Goal: Information Seeking & Learning: Find contact information

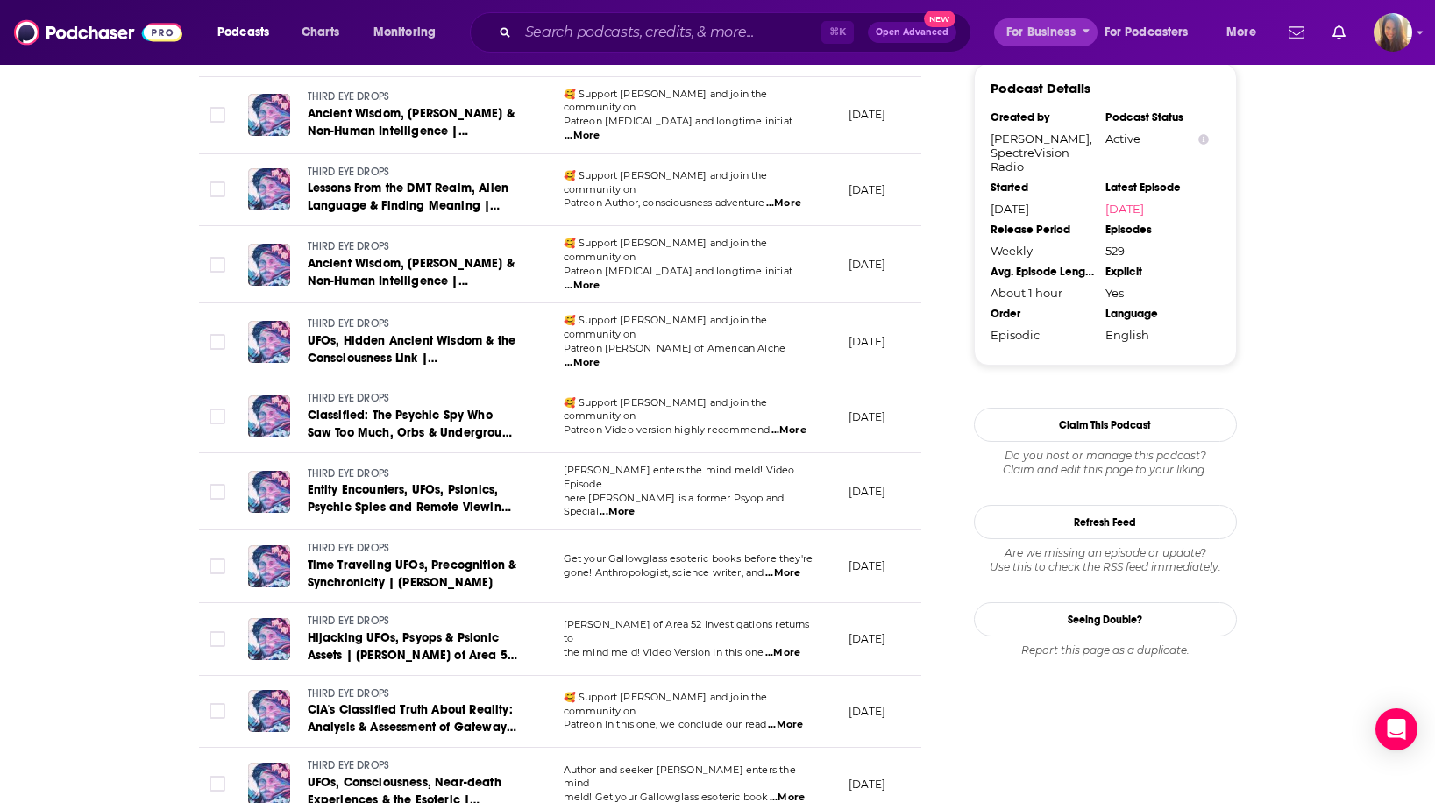
scroll to position [1829, 0]
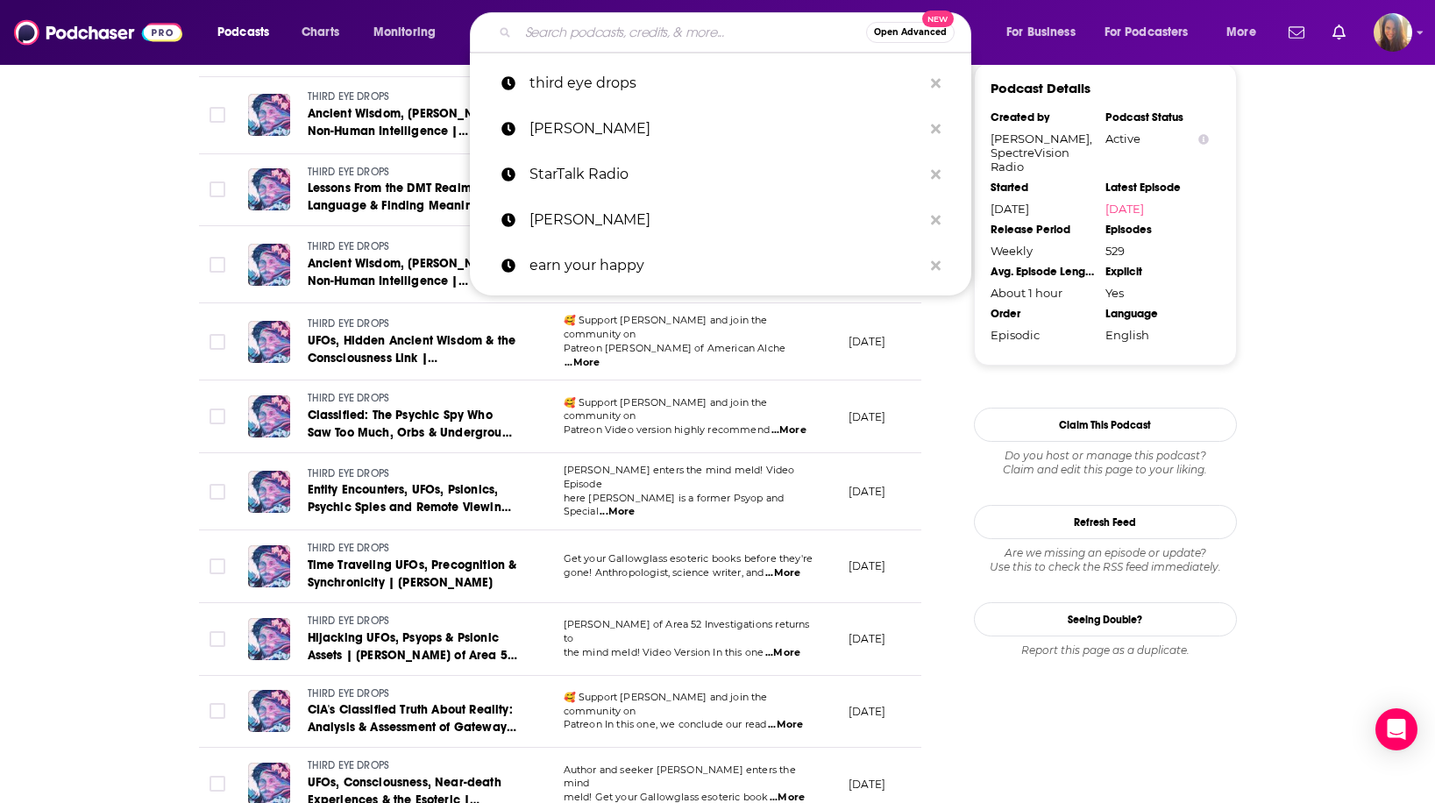
click at [585, 39] on input "Search podcasts, credits, & more..." at bounding box center [692, 32] width 348 height 28
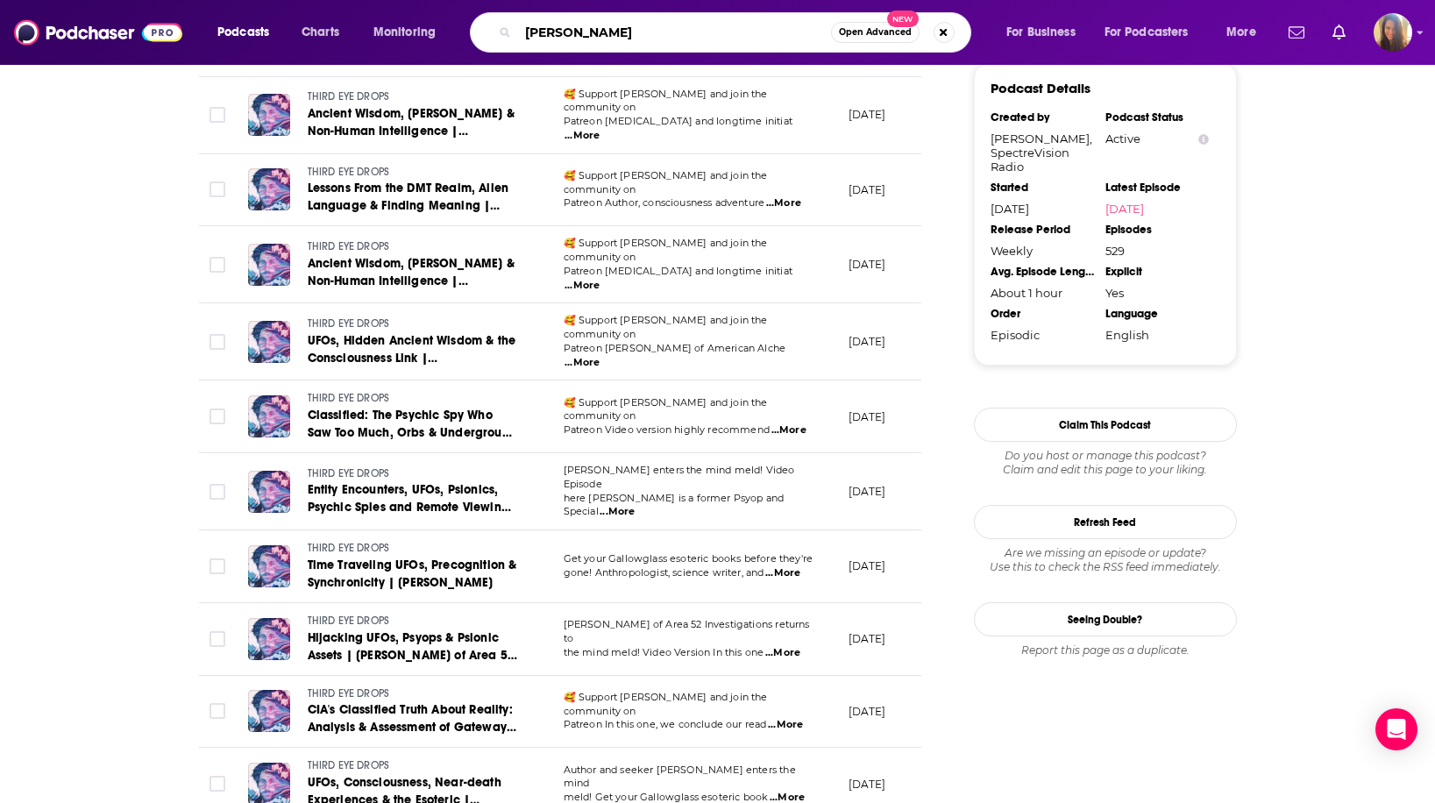
type input "[PERSON_NAME]"
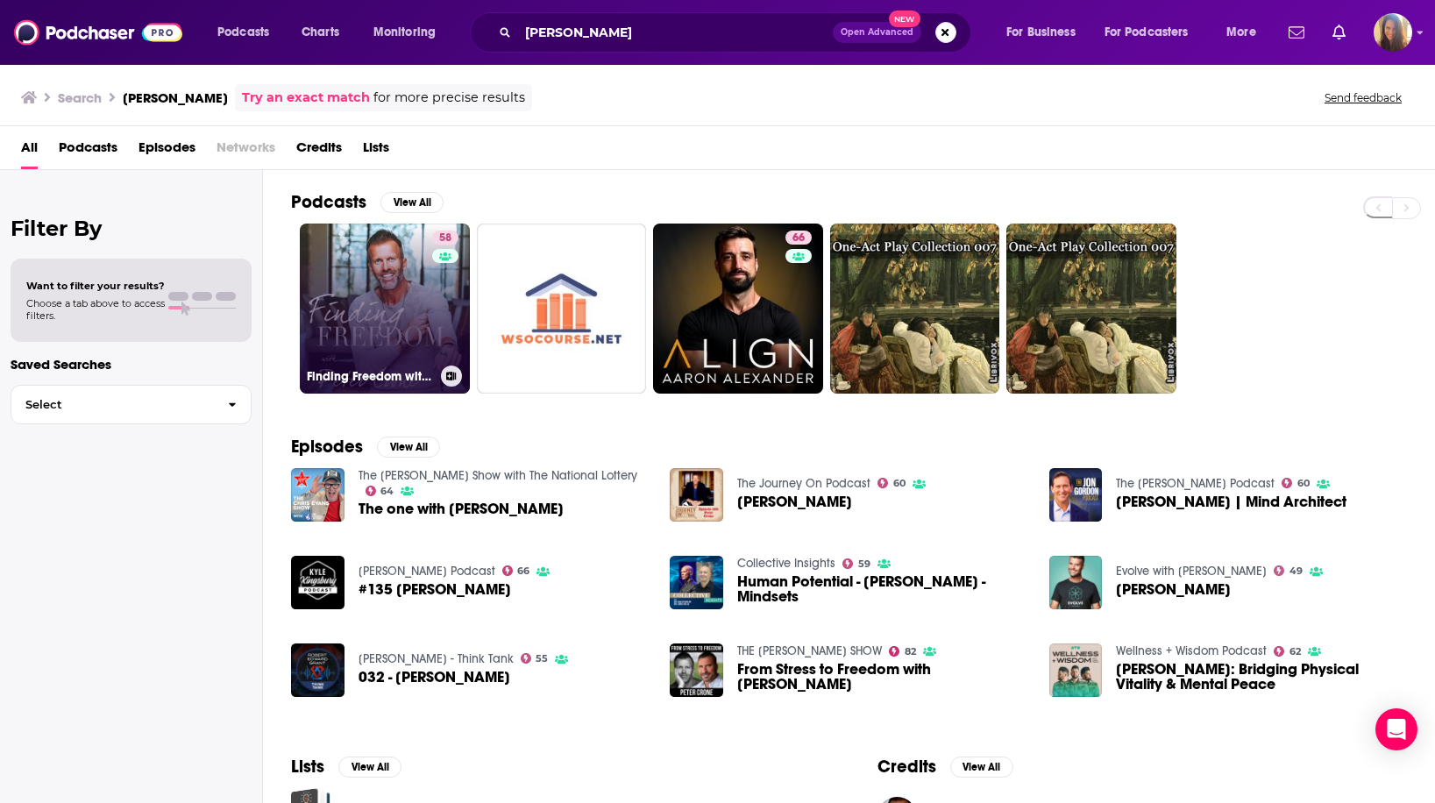
click at [393, 313] on link "58 Finding Freedom with [PERSON_NAME]" at bounding box center [385, 308] width 170 height 170
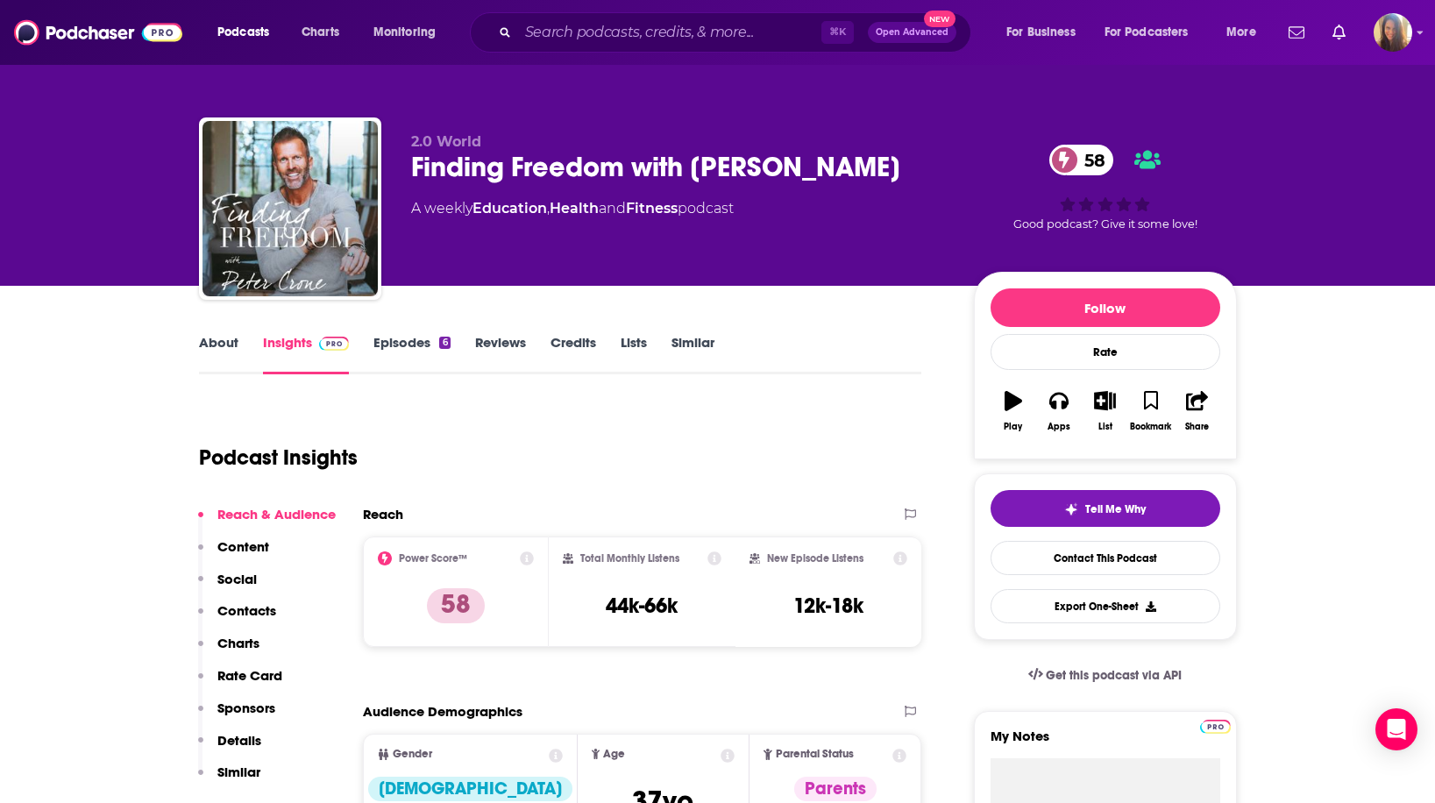
click at [221, 343] on link "About" at bounding box center [218, 354] width 39 height 40
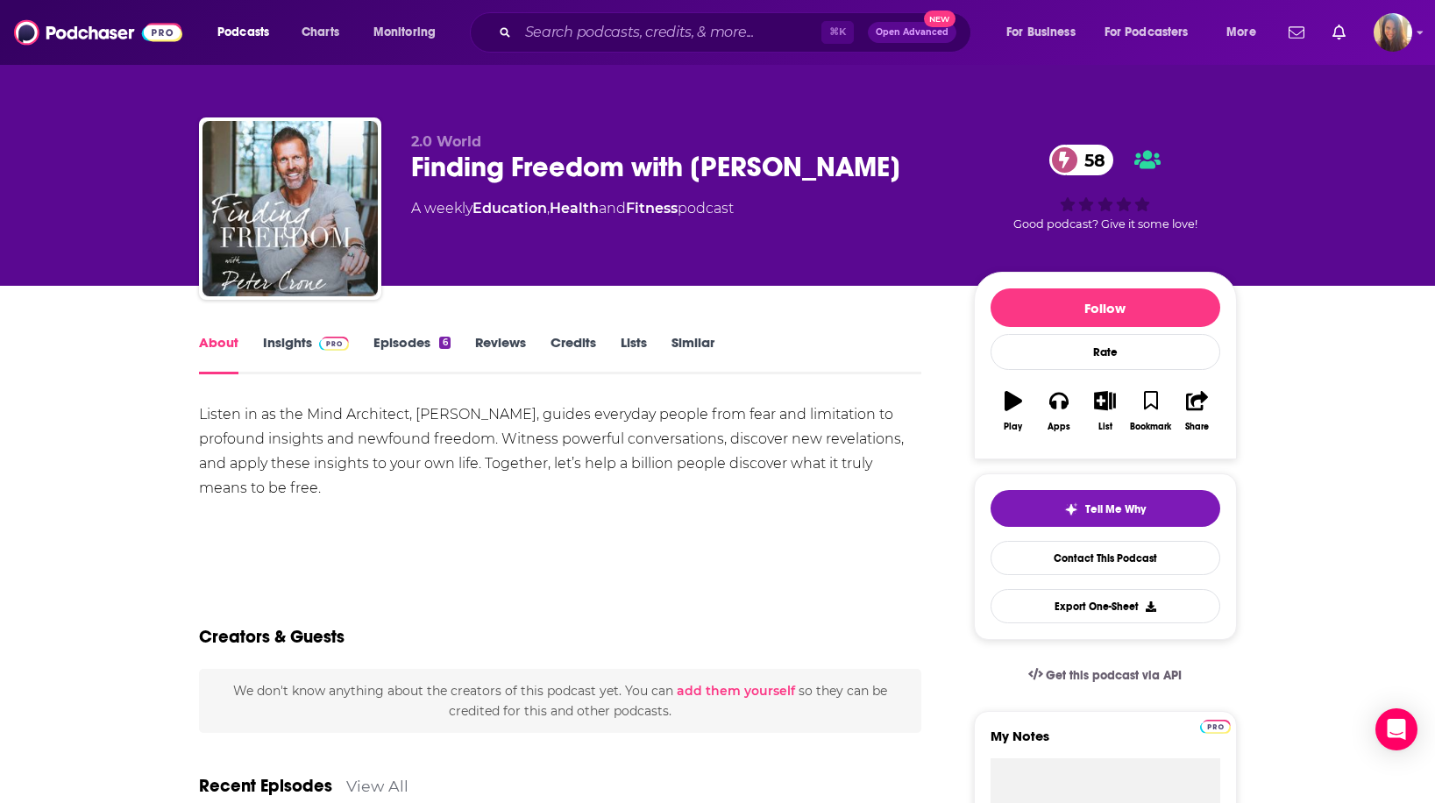
click at [415, 346] on link "Episodes 6" at bounding box center [411, 354] width 76 height 40
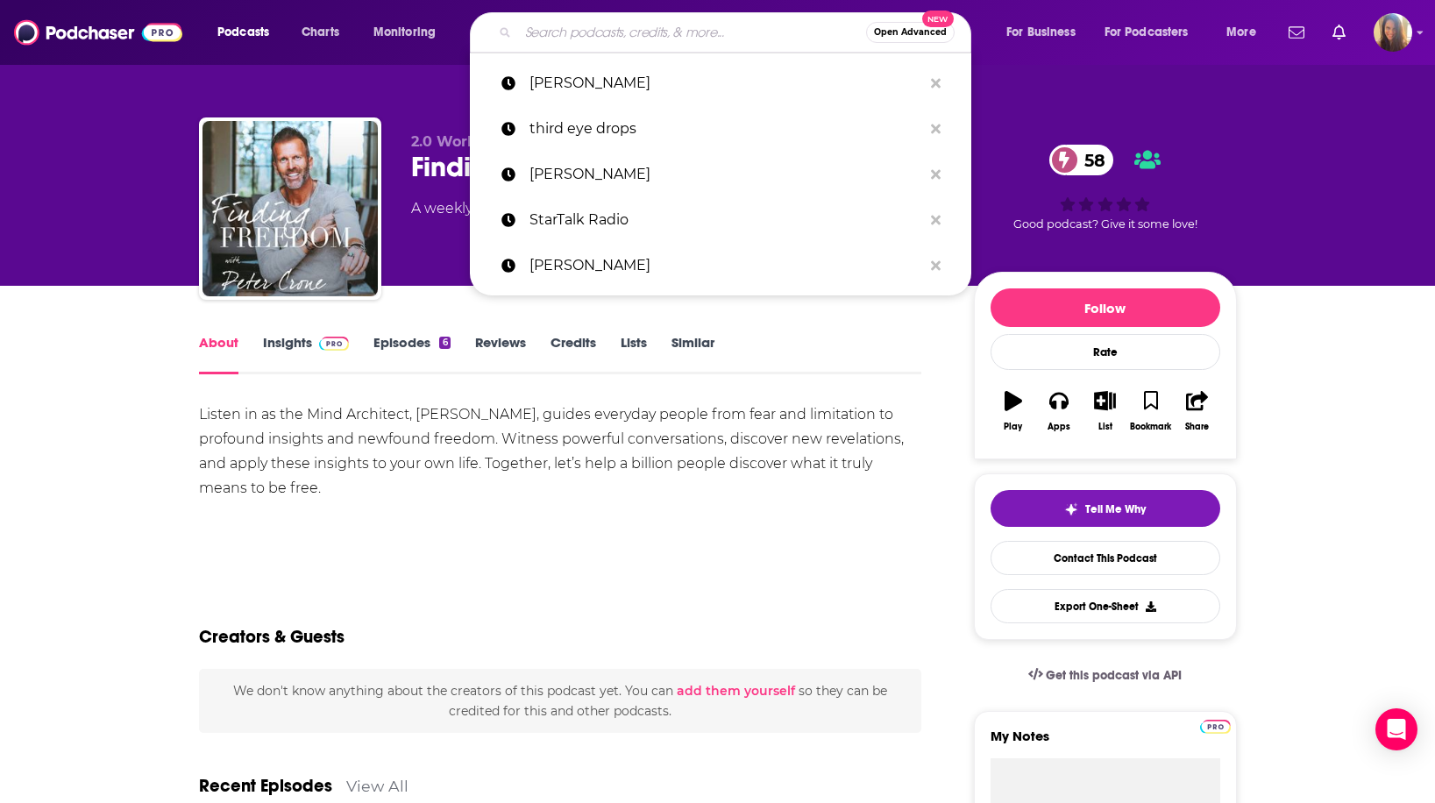
click at [607, 19] on input "Search podcasts, credits, & more..." at bounding box center [692, 32] width 348 height 28
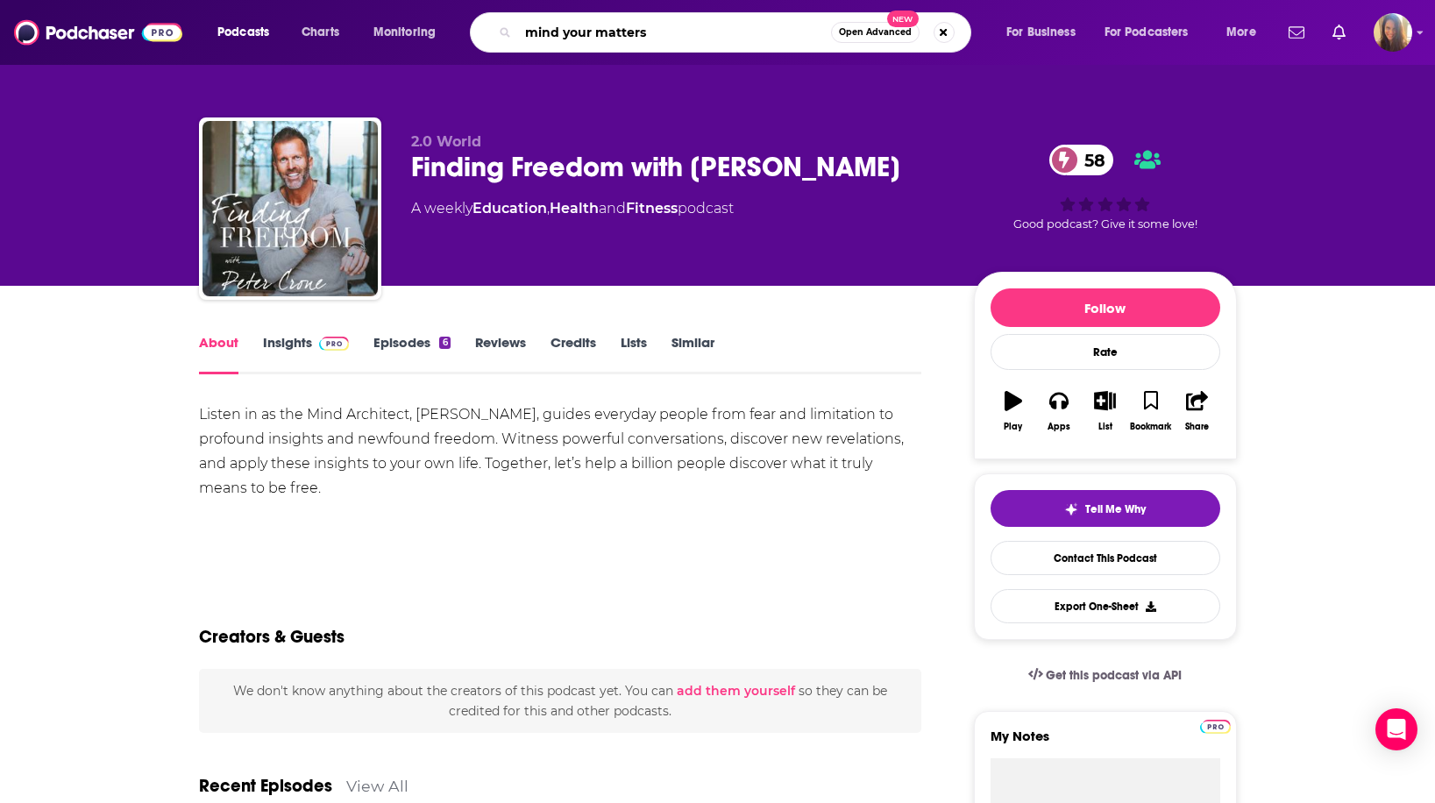
type input "mind your matters"
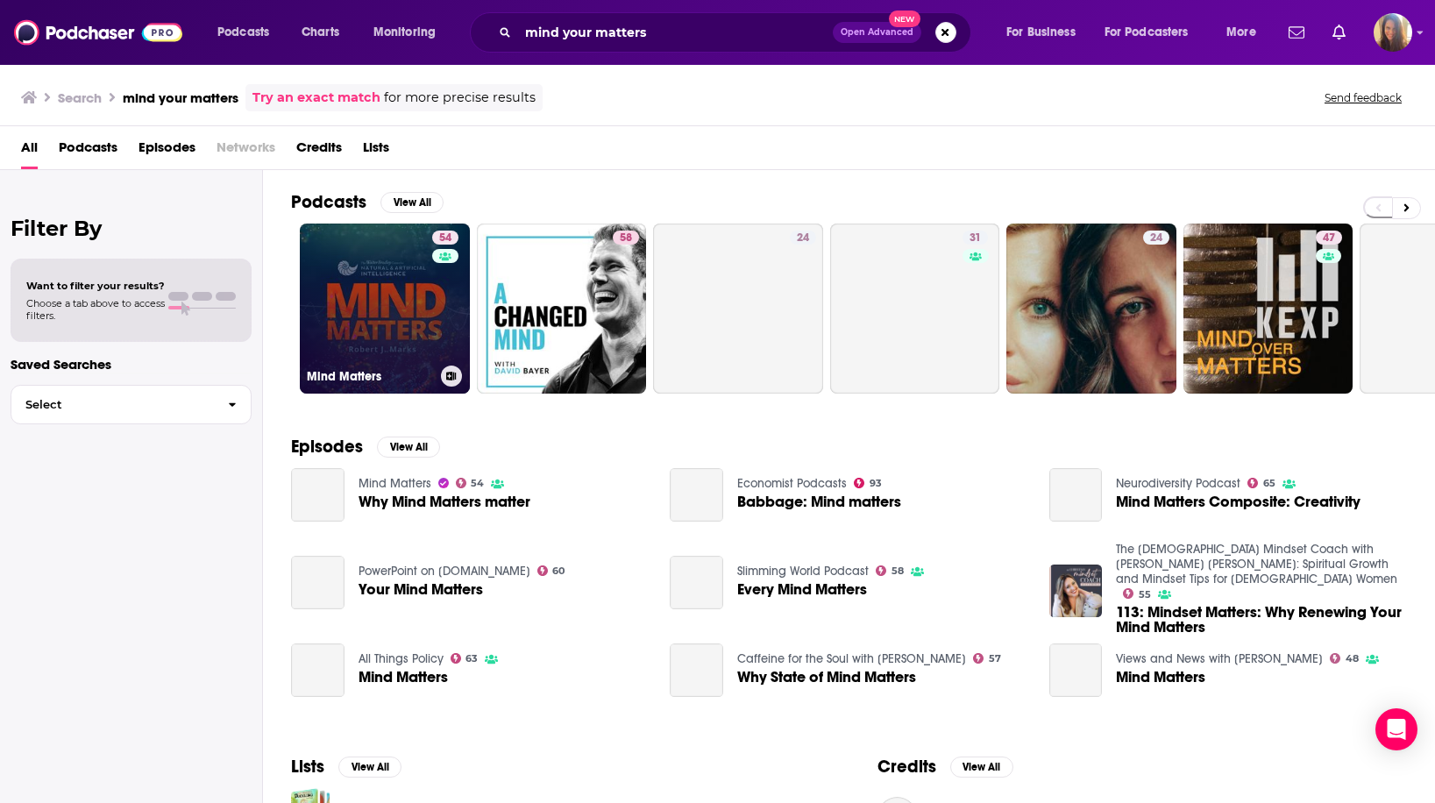
click at [386, 315] on link "54 Mind Matters" at bounding box center [385, 308] width 170 height 170
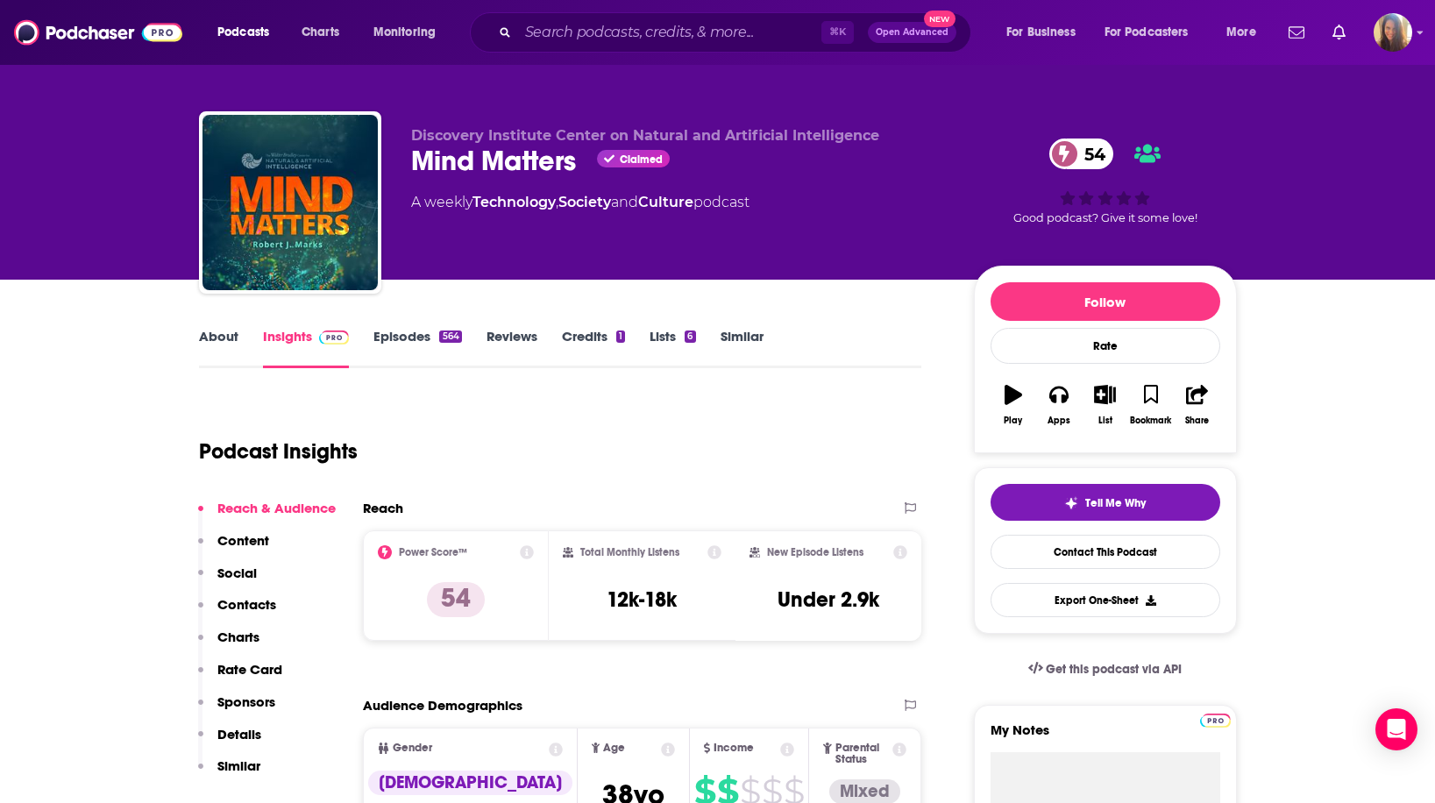
scroll to position [12, 0]
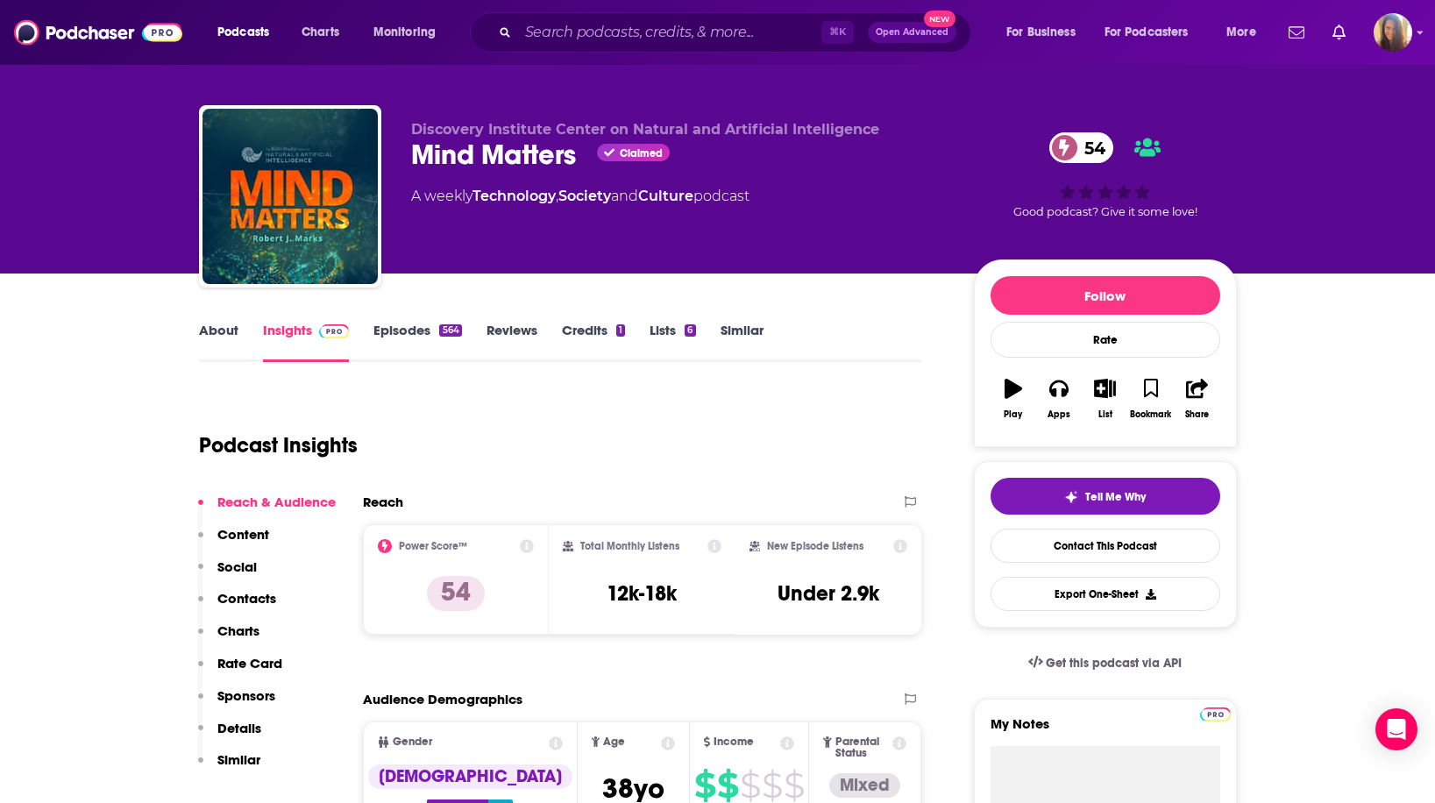
click at [209, 331] on link "About" at bounding box center [218, 342] width 39 height 40
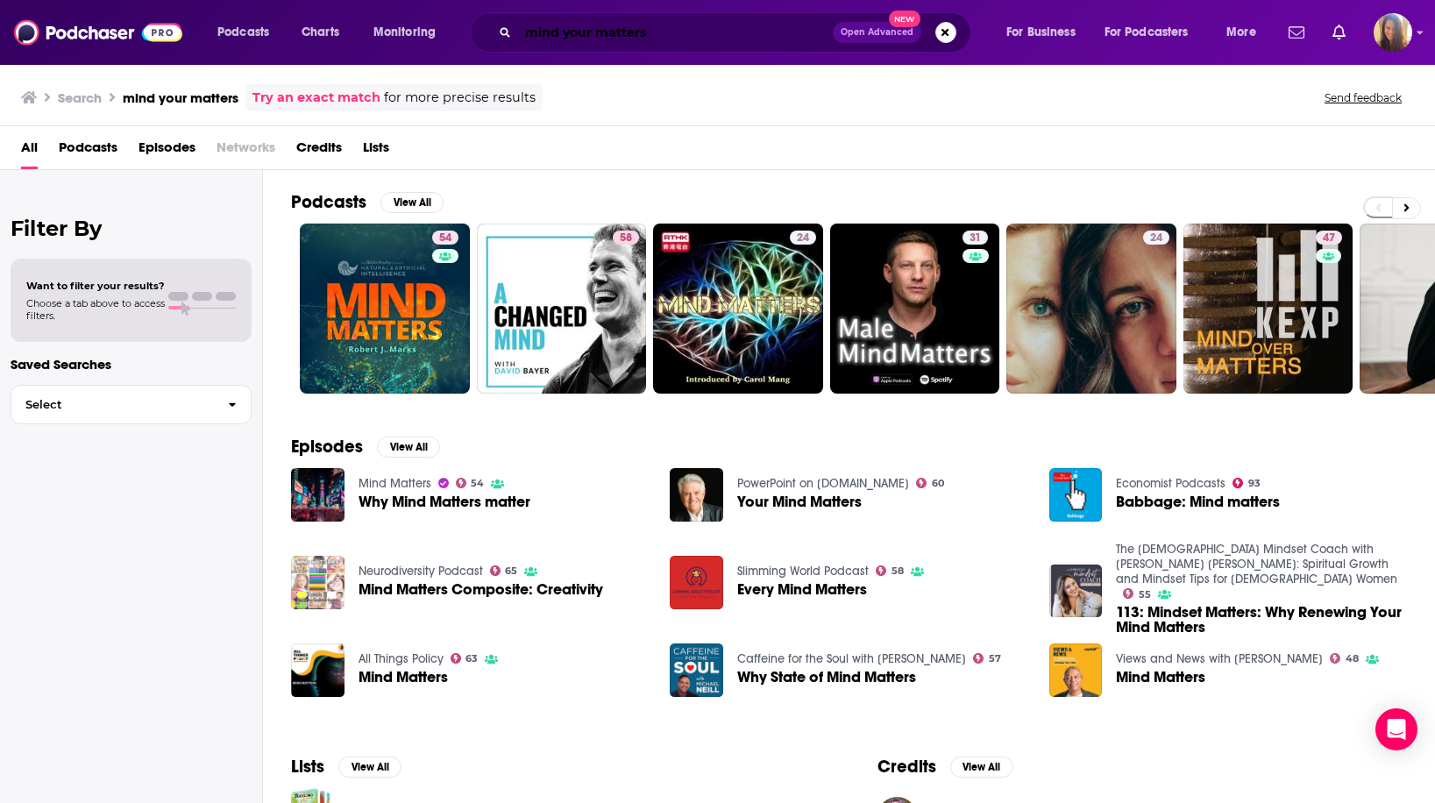
click at [677, 35] on input "mind your matters" at bounding box center [675, 32] width 315 height 28
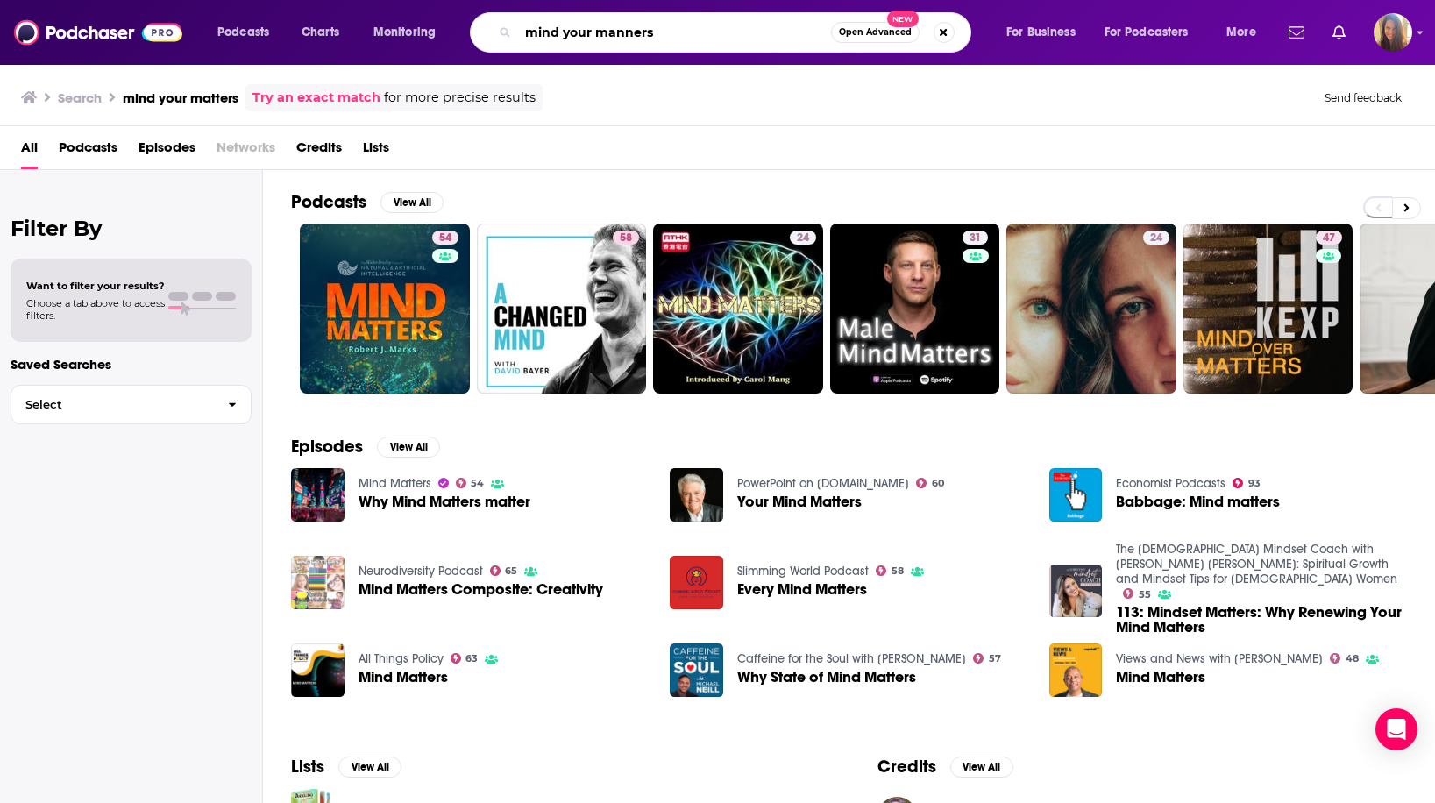
type input "mind your manners"
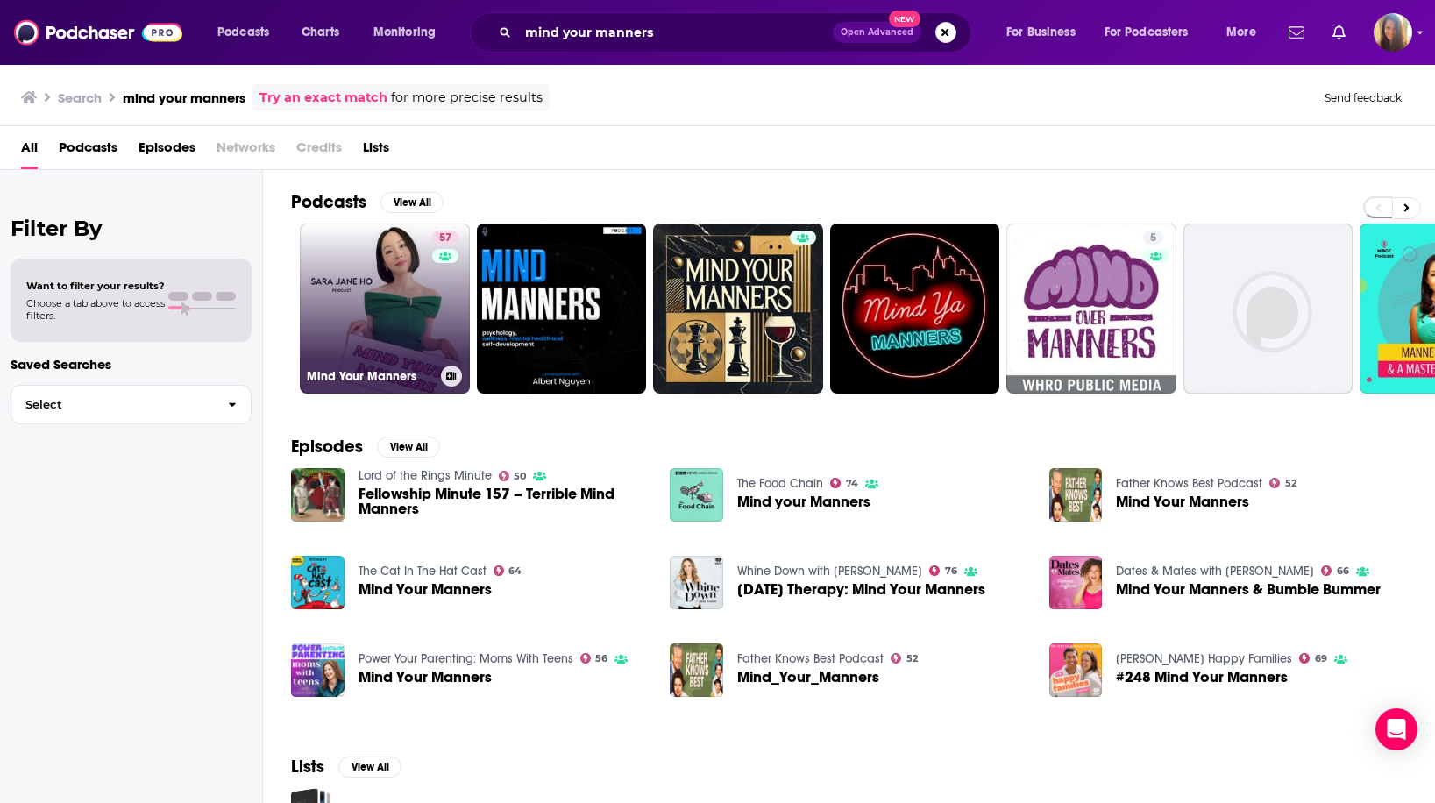
click at [397, 300] on link "57 Mind Your Manners" at bounding box center [385, 308] width 170 height 170
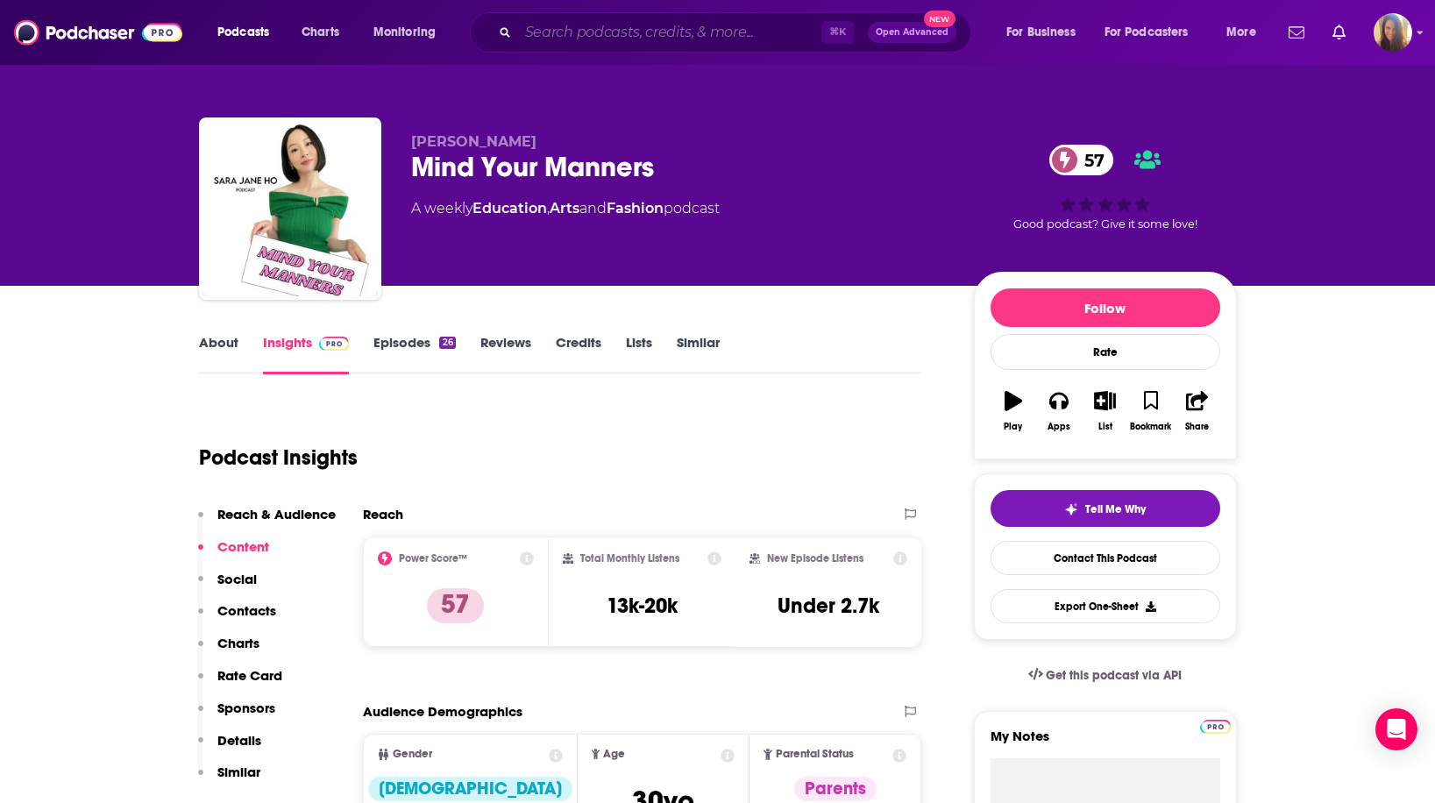
click at [598, 36] on input "Search podcasts, credits, & more..." at bounding box center [669, 32] width 303 height 28
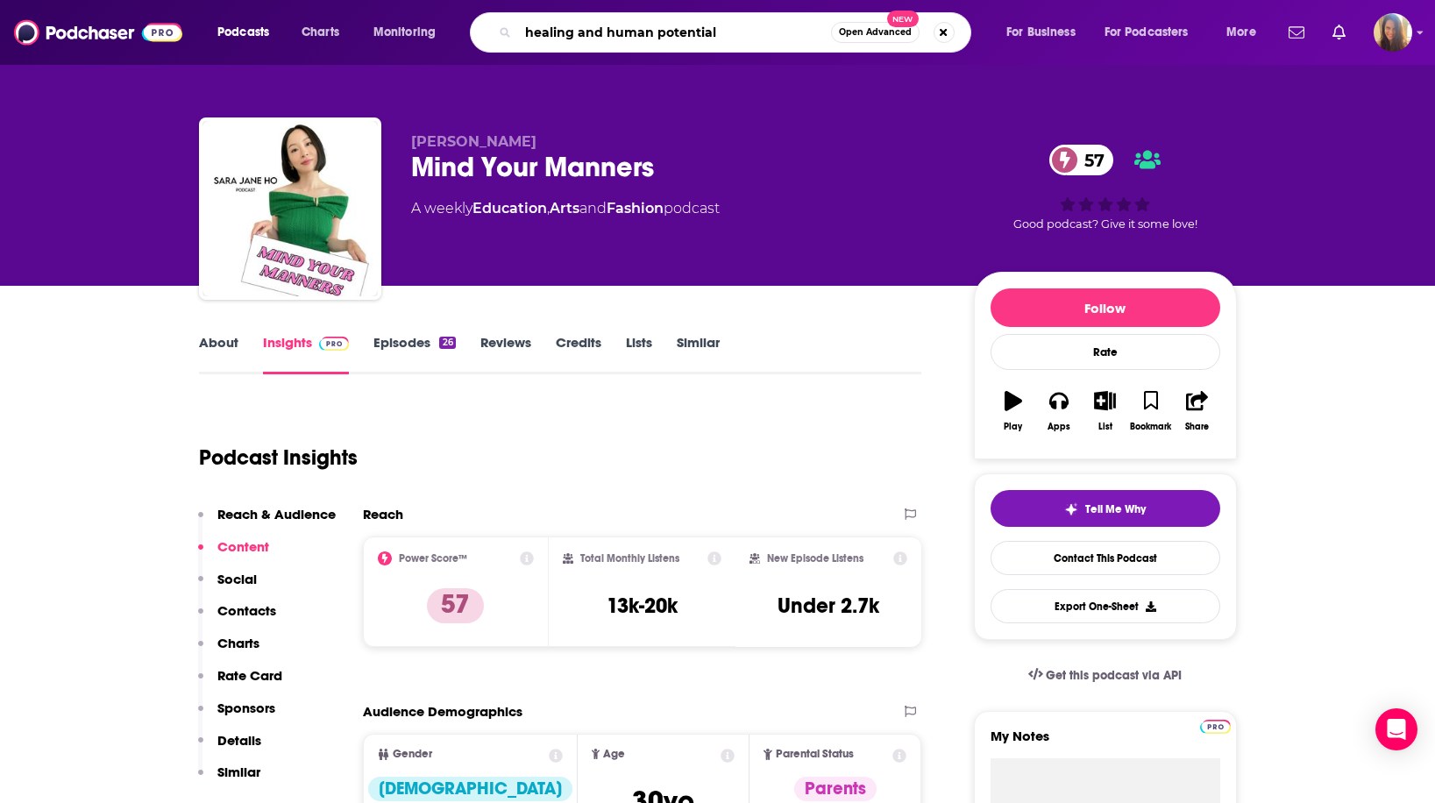
type input "healing and human potential"
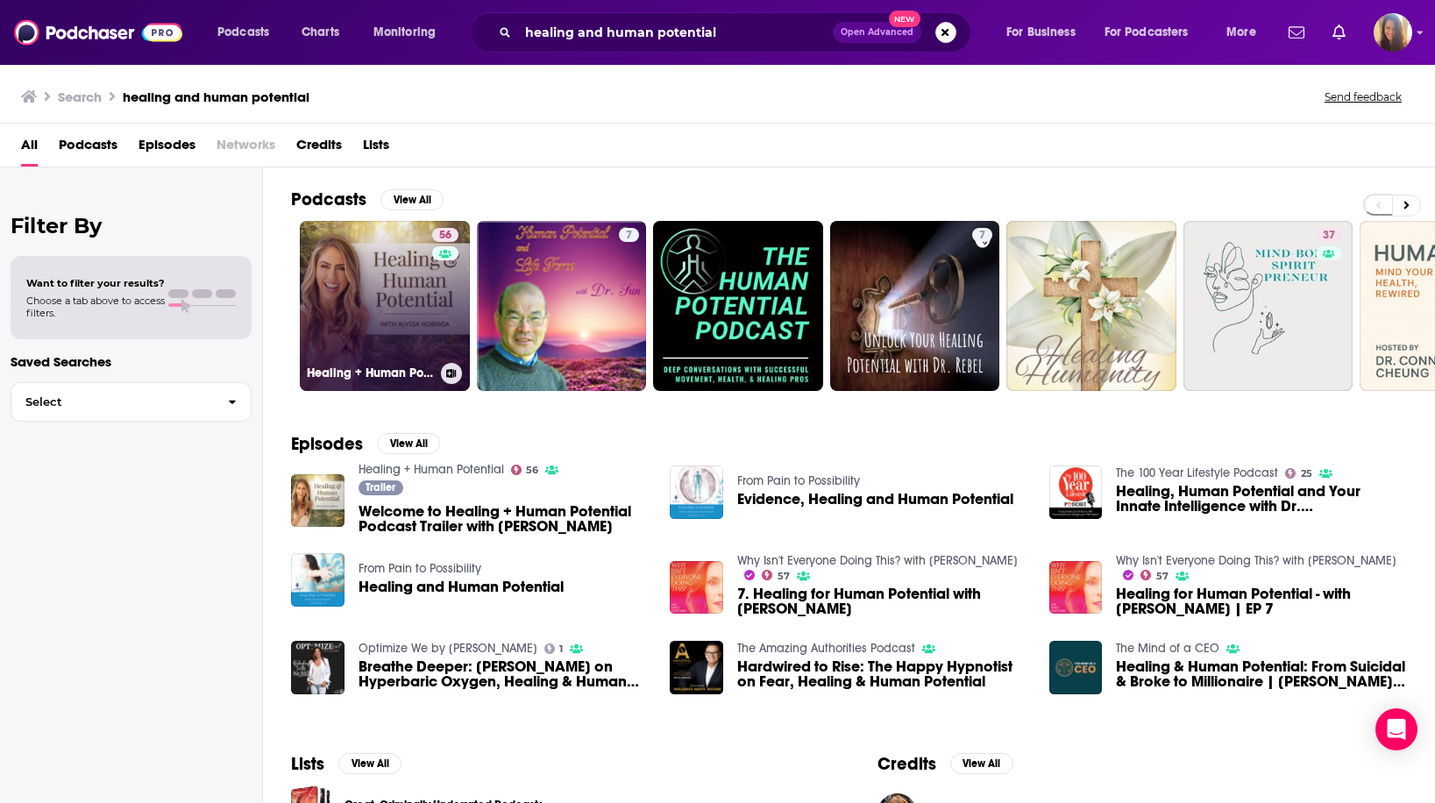
click at [423, 275] on link "56 Healing + Human Potential" at bounding box center [385, 306] width 170 height 170
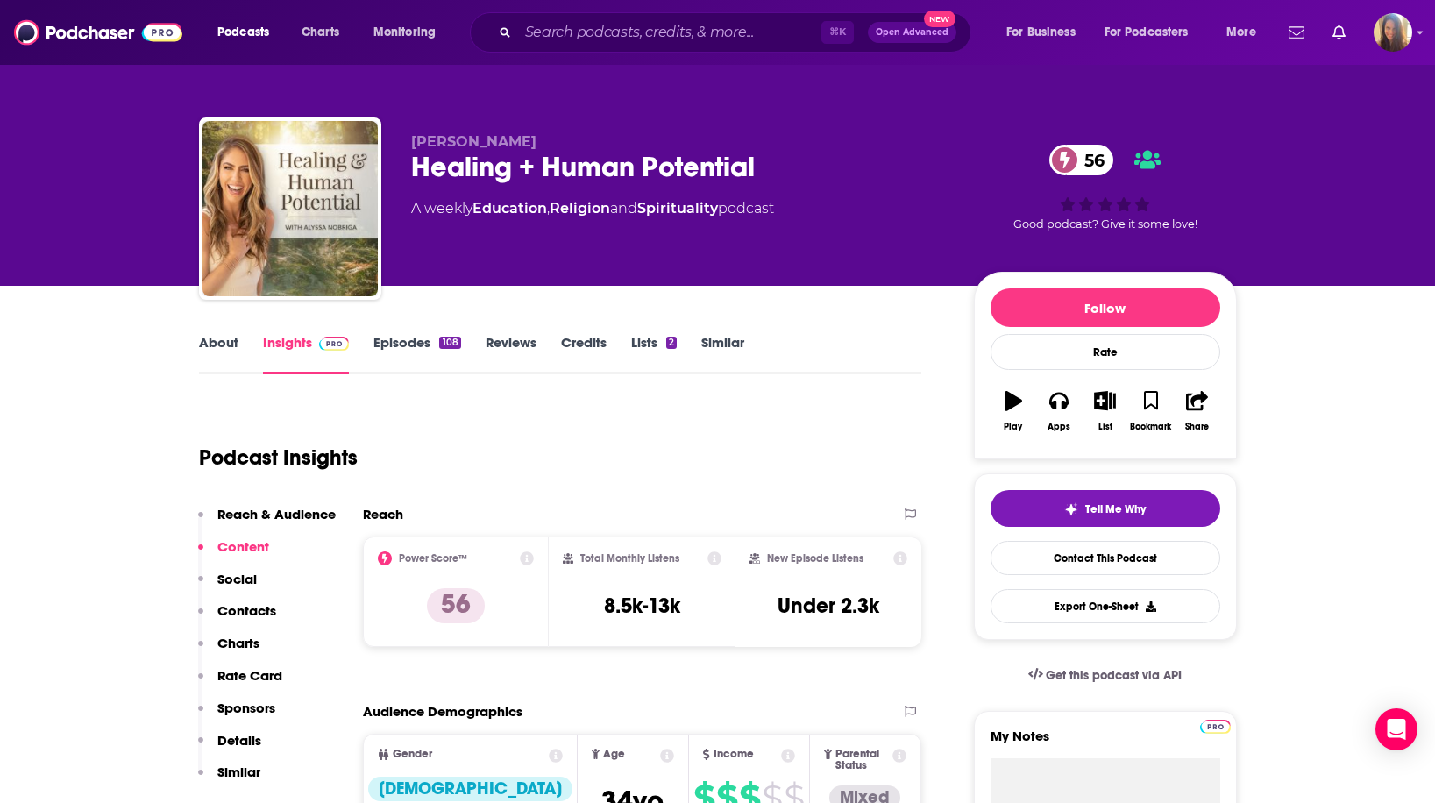
click at [218, 344] on link "About" at bounding box center [218, 354] width 39 height 40
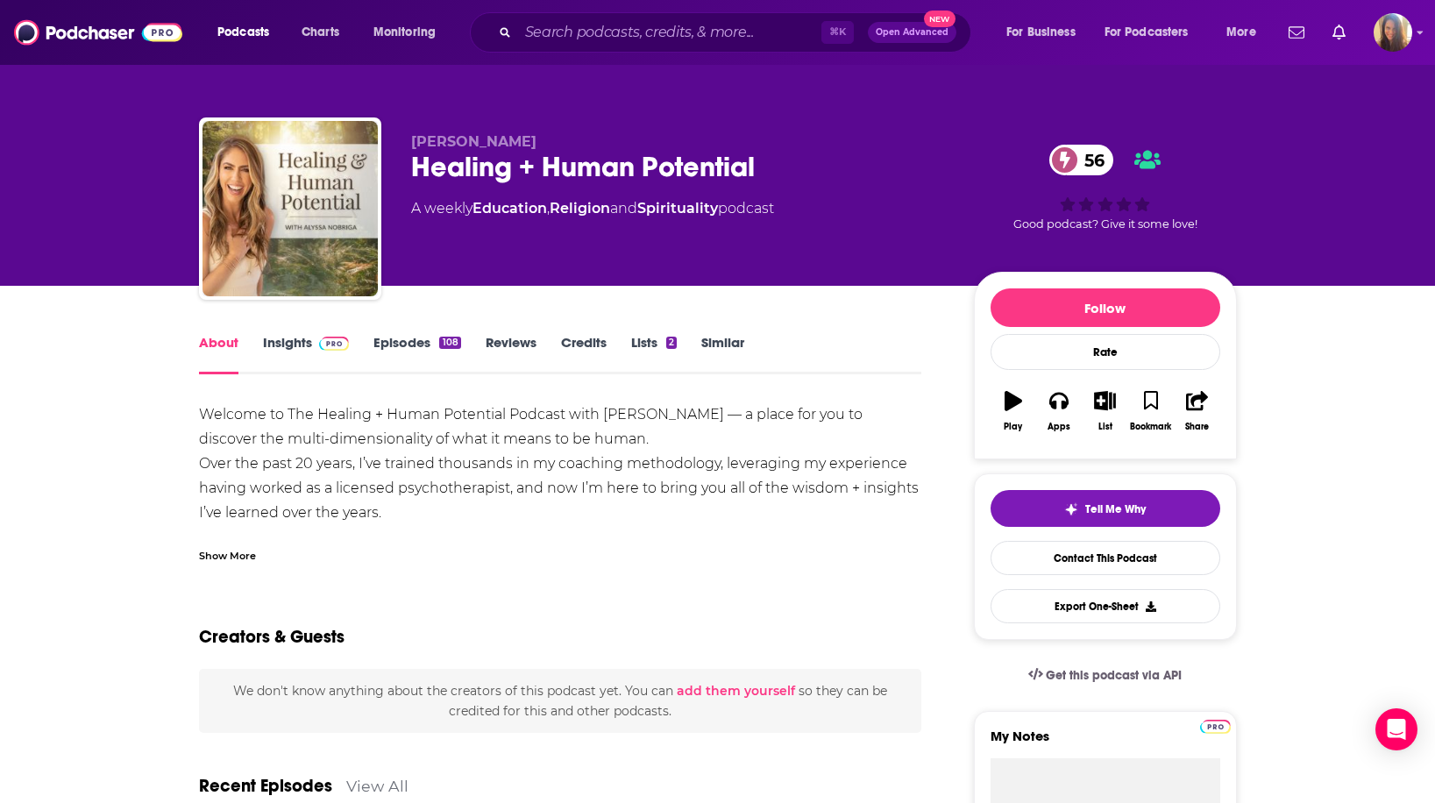
click at [401, 351] on link "Episodes 108" at bounding box center [416, 354] width 87 height 40
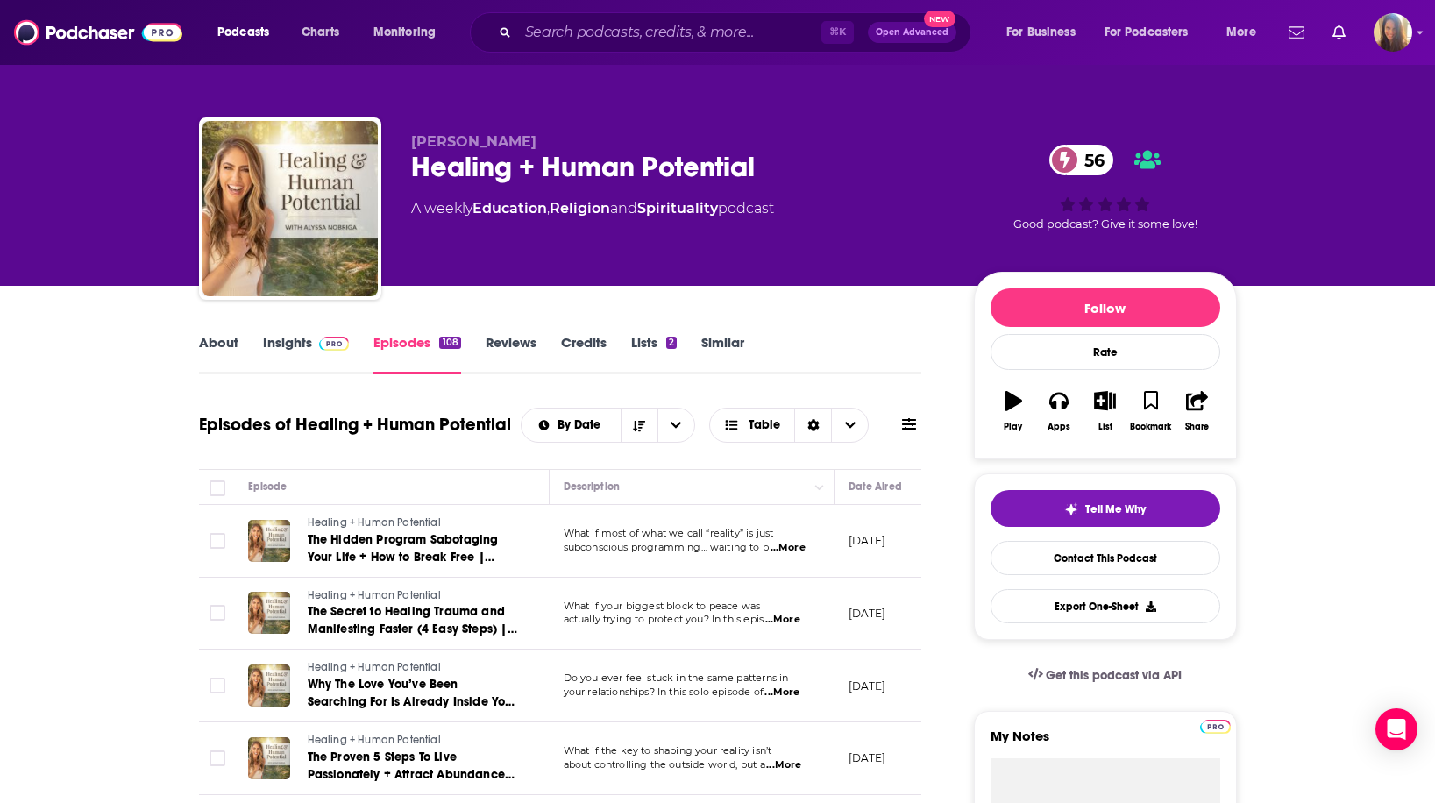
click at [305, 342] on link "Insights" at bounding box center [306, 354] width 87 height 40
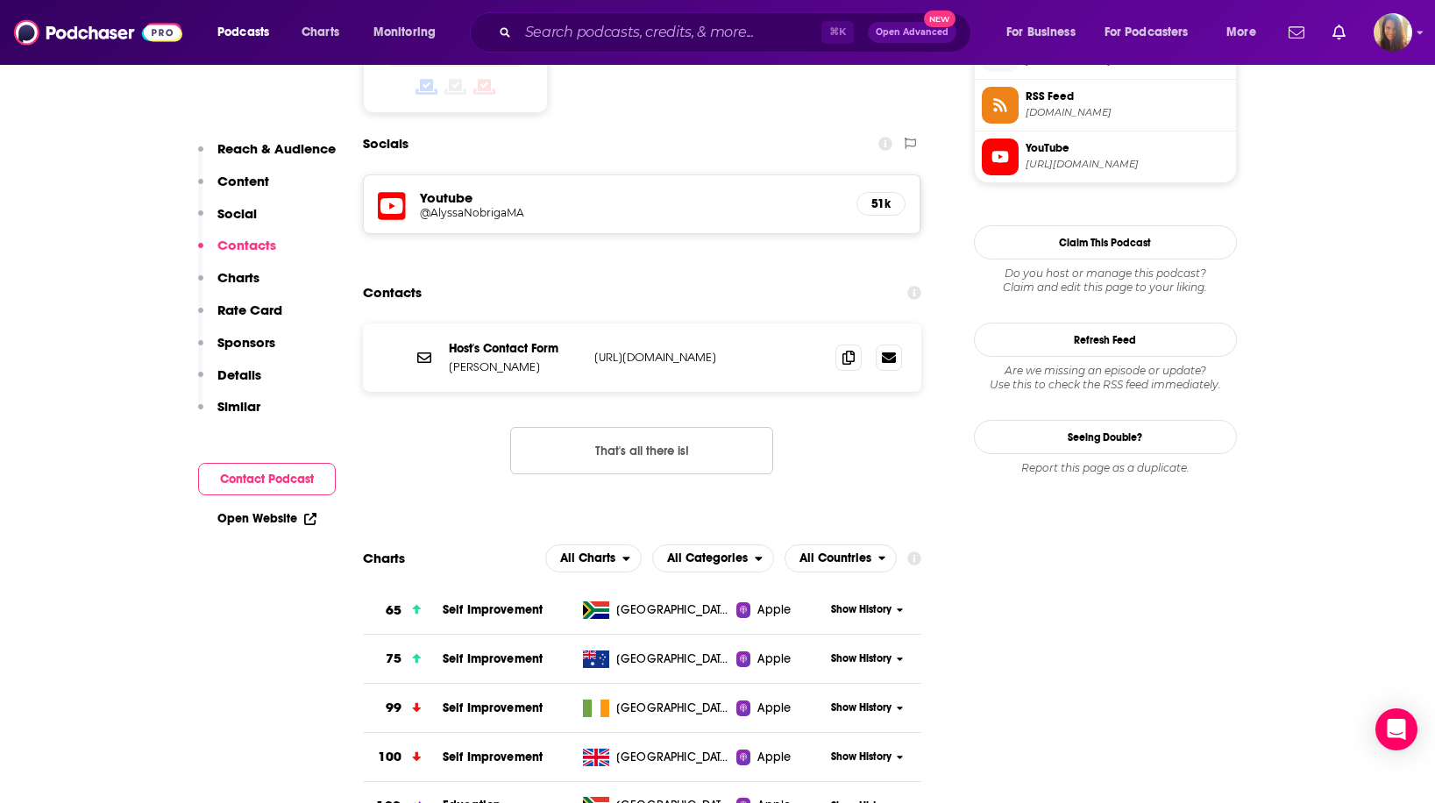
scroll to position [1450, 0]
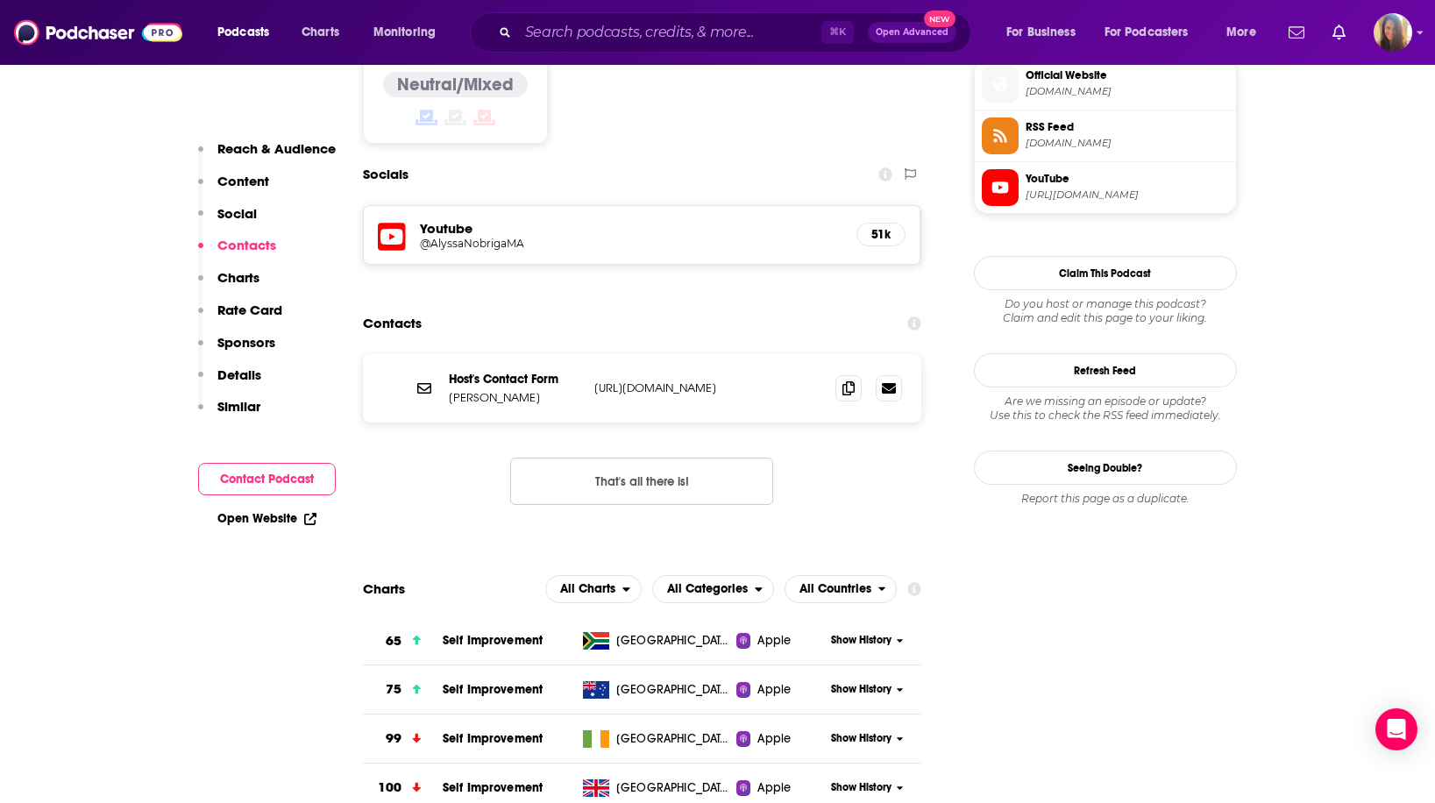
click at [692, 380] on p "[URL][DOMAIN_NAME]" at bounding box center [708, 387] width 228 height 15
click at [618, 380] on p "[URL][DOMAIN_NAME]" at bounding box center [708, 387] width 228 height 15
copy div "[URL][DOMAIN_NAME] [URL][DOMAIN_NAME]"
